Goal: Information Seeking & Learning: Understand process/instructions

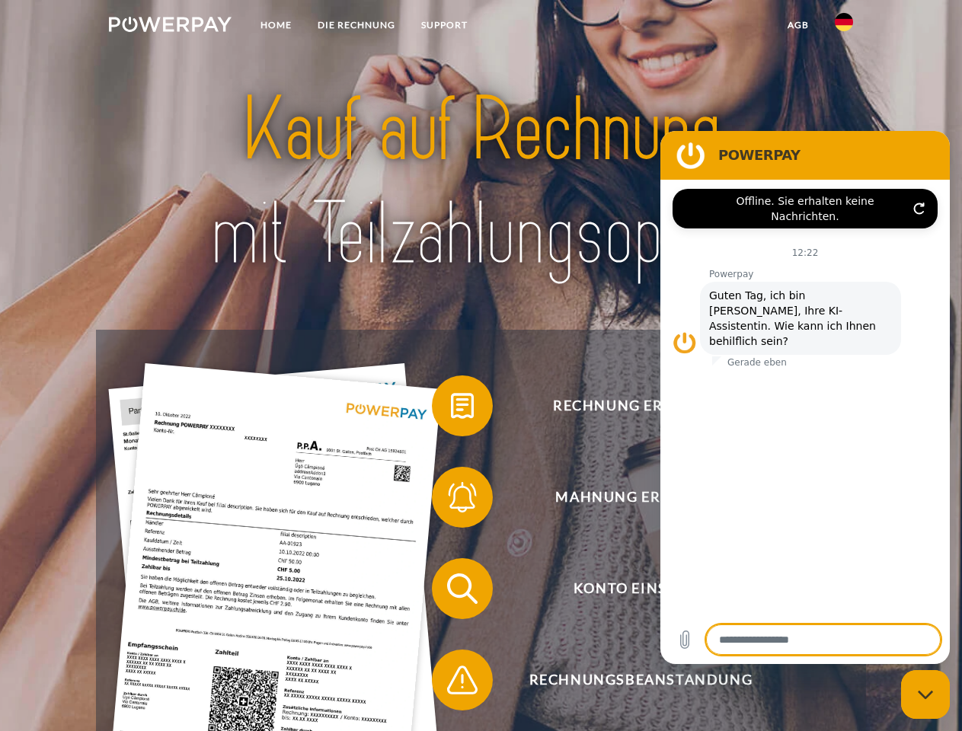
click at [170, 27] on img at bounding box center [170, 24] width 123 height 15
click at [844, 27] on img at bounding box center [844, 22] width 18 height 18
click at [798, 25] on link "agb" at bounding box center [798, 24] width 47 height 27
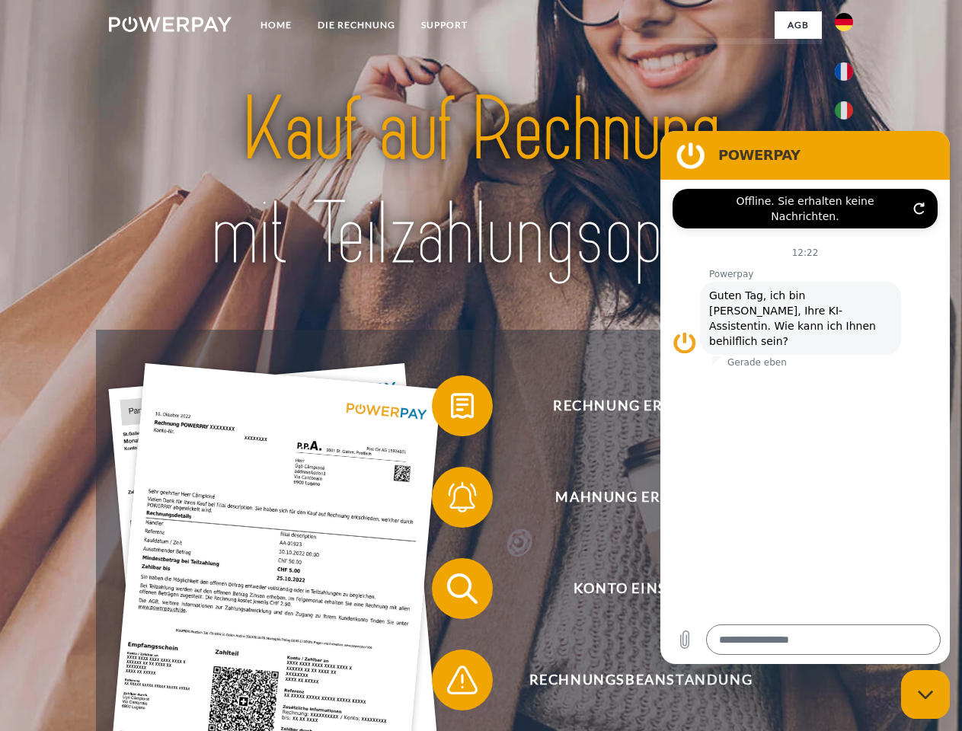
click at [451, 409] on span at bounding box center [439, 406] width 76 height 76
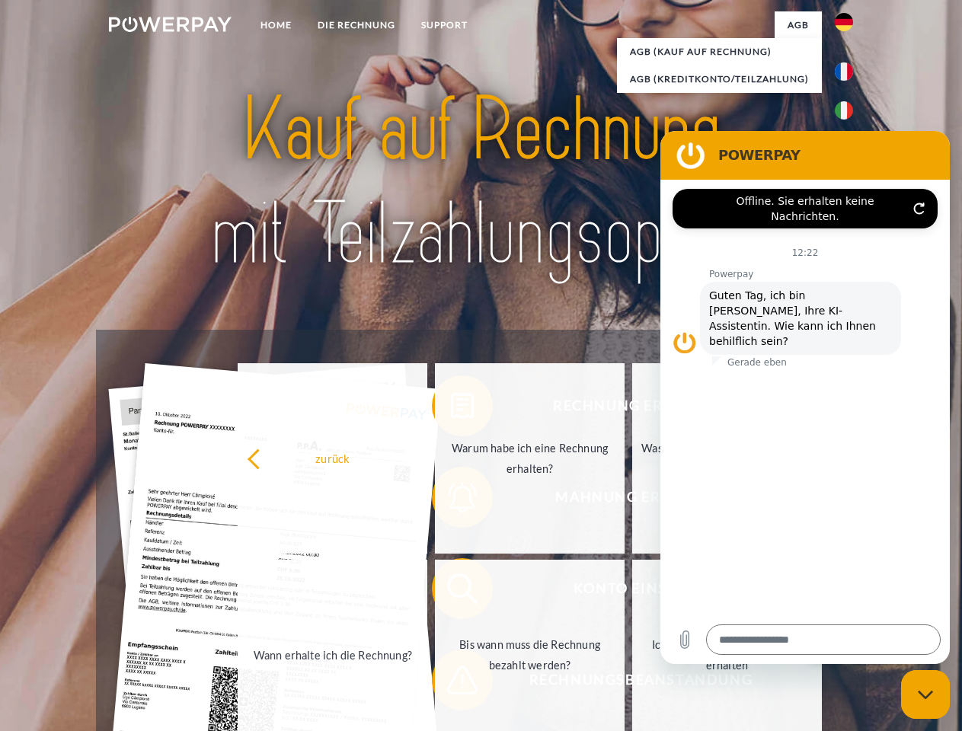
click at [451, 500] on div "Rechnung erhalten? Mahnung erhalten? Konto einsehen" at bounding box center [480, 634] width 769 height 609
click at [451, 592] on link "Bis wann muss die Rechnung bezahlt werden?" at bounding box center [530, 655] width 190 height 190
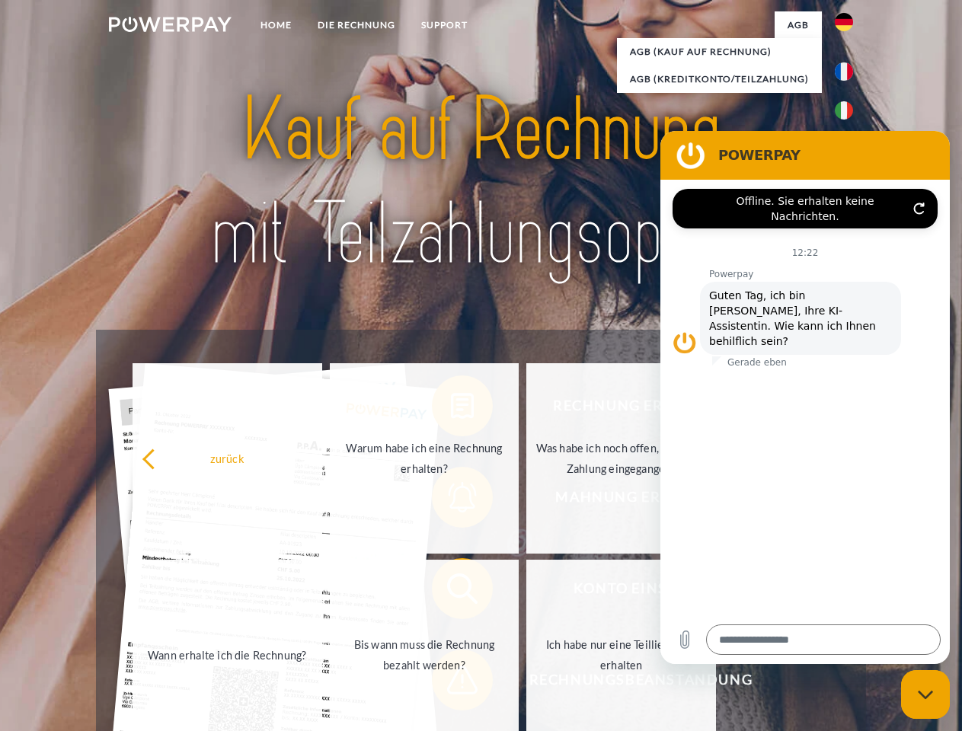
click at [451, 683] on span at bounding box center [439, 680] width 76 height 76
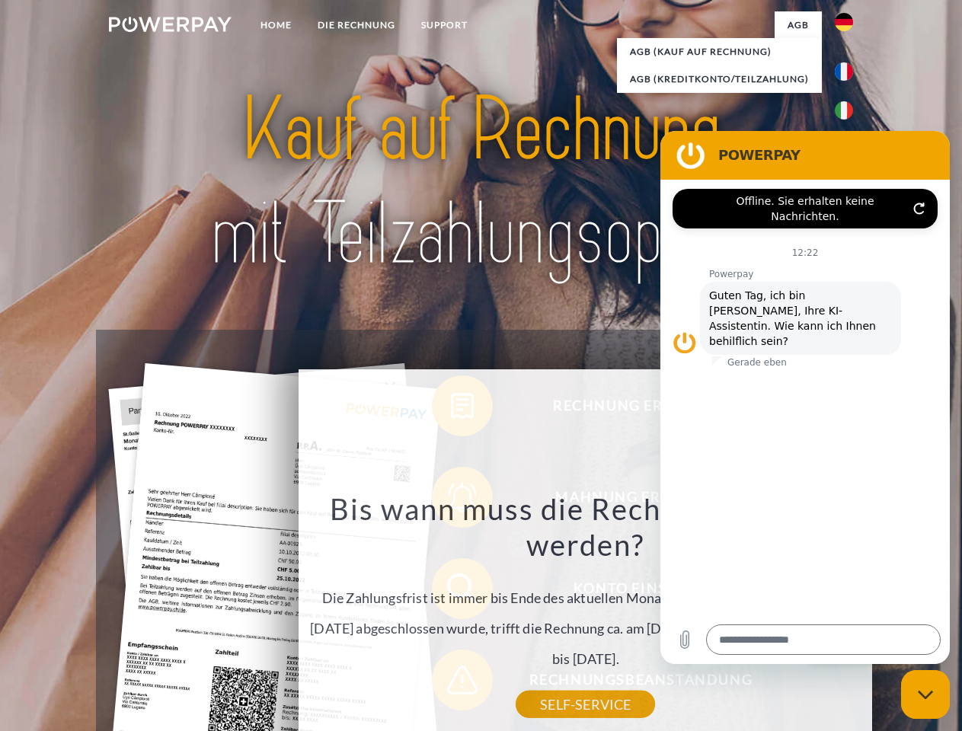
click at [926, 695] on icon "Messaging-Fenster schließen" at bounding box center [926, 695] width 16 height 10
type textarea "*"
